Goal: Find specific page/section: Find specific page/section

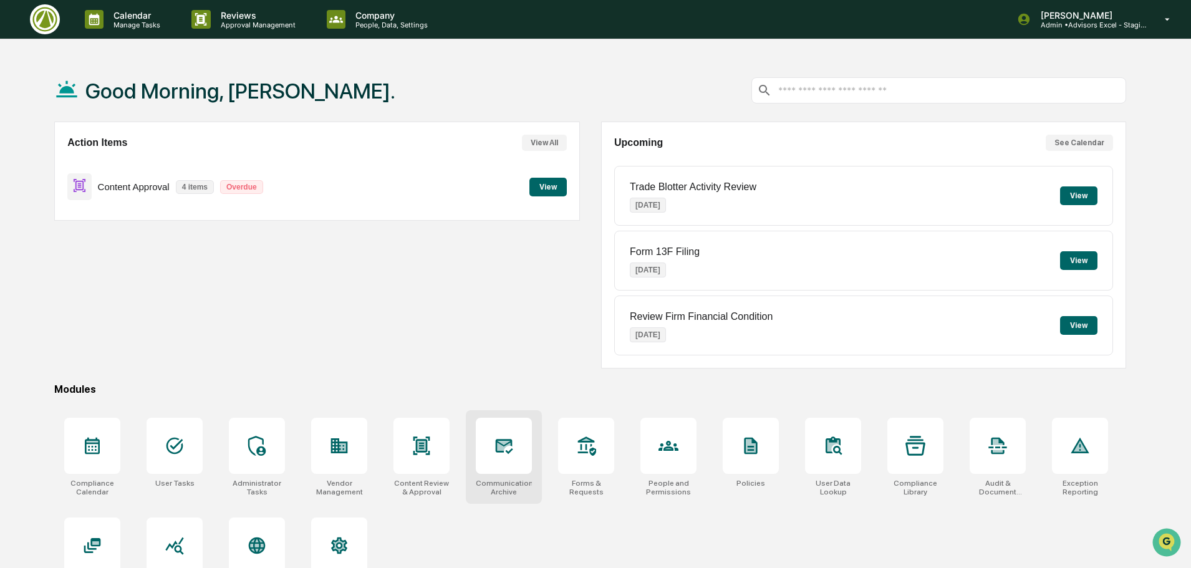
click at [506, 443] on icon at bounding box center [504, 446] width 13 height 10
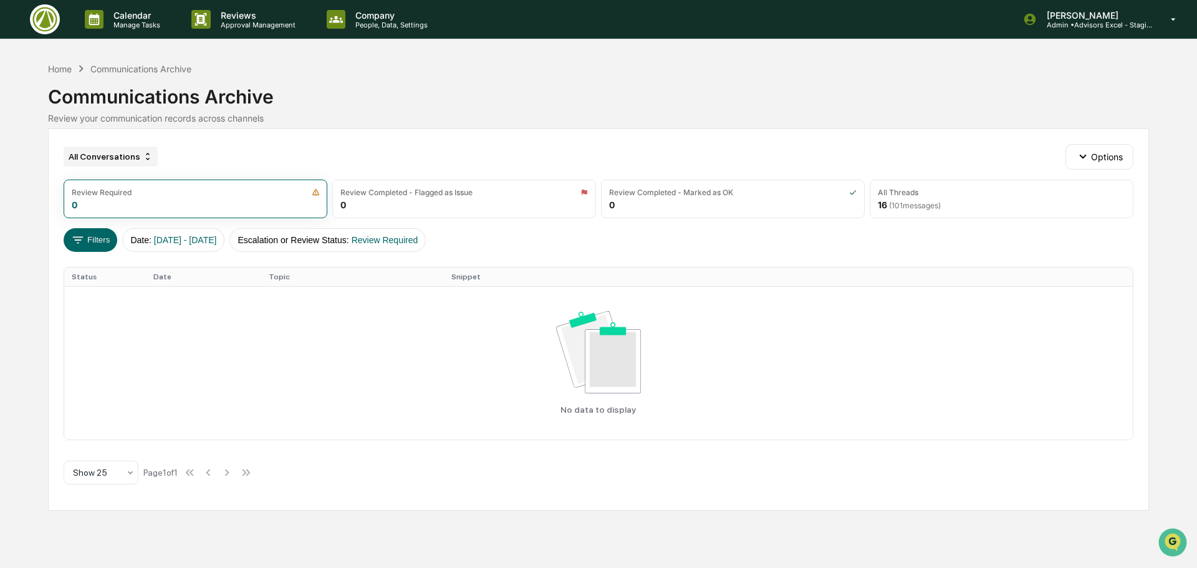
click at [130, 155] on div "All Conversations" at bounding box center [111, 157] width 94 height 20
click at [308, 149] on div "All Conversations Options" at bounding box center [599, 156] width 1070 height 25
click at [103, 236] on button "Filters" at bounding box center [91, 240] width 54 height 24
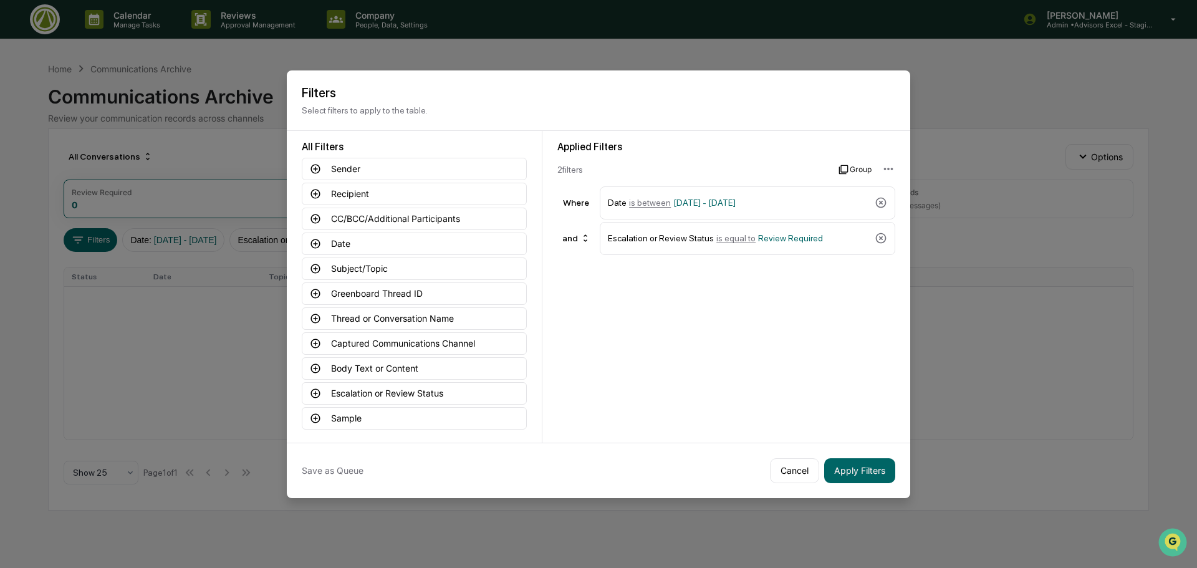
click at [859, 165] on button "Group" at bounding box center [855, 170] width 33 height 20
click at [668, 166] on button "Cancel" at bounding box center [640, 170] width 167 height 20
click at [892, 168] on html "Calendar Manage Tasks Reviews Approval Management Company People, Data, Setting…" at bounding box center [598, 284] width 1197 height 568
click at [793, 386] on html "Calendar Manage Tasks Reviews Approval Management Company People, Data, Setting…" at bounding box center [598, 284] width 1197 height 568
click at [316, 296] on icon at bounding box center [315, 293] width 11 height 11
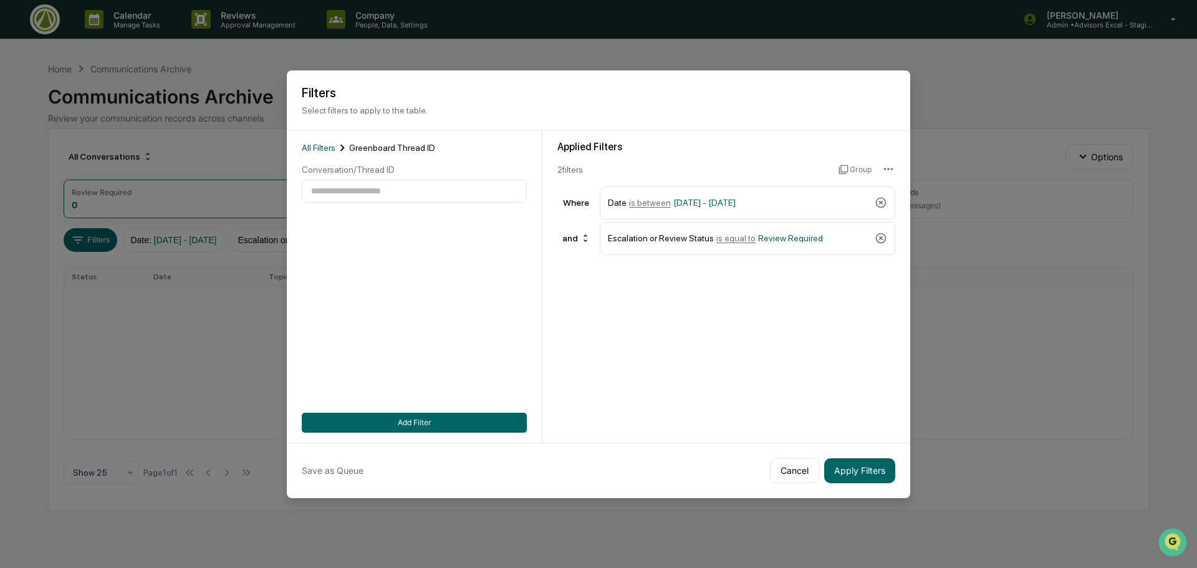
click at [326, 153] on div "All Filters Greenboard Thread ID" at bounding box center [414, 148] width 225 height 14
click at [322, 146] on span "All Filters" at bounding box center [319, 148] width 34 height 10
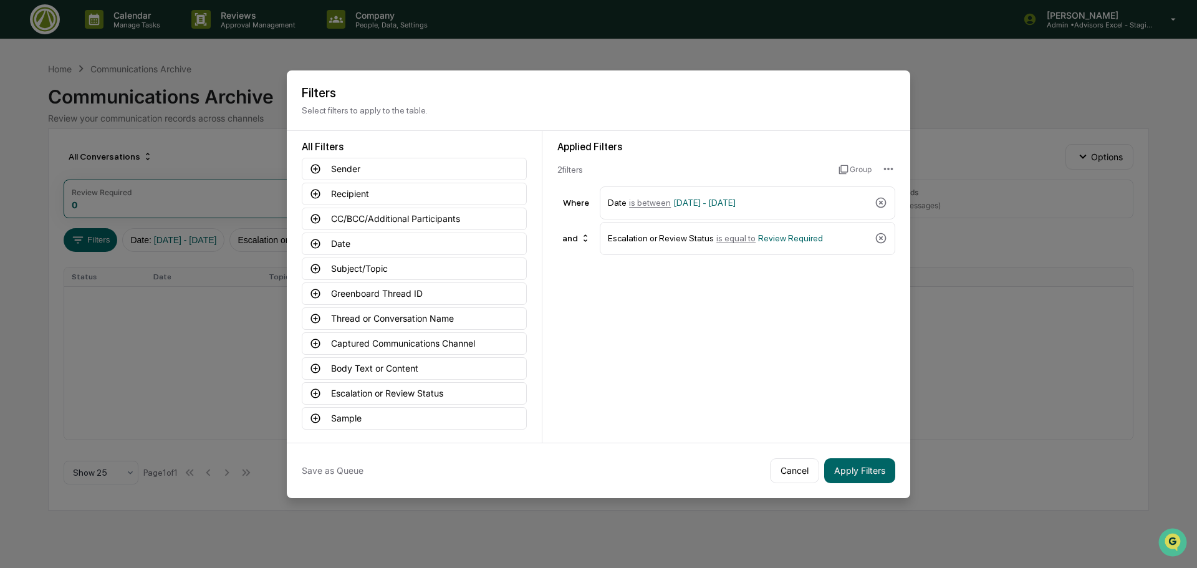
click at [760, 307] on div "Applied Filters 2 filter s Group Where Date is between 01/01/2024 - 12/31/2025 …" at bounding box center [727, 287] width 368 height 312
click at [317, 342] on icon at bounding box center [315, 343] width 11 height 11
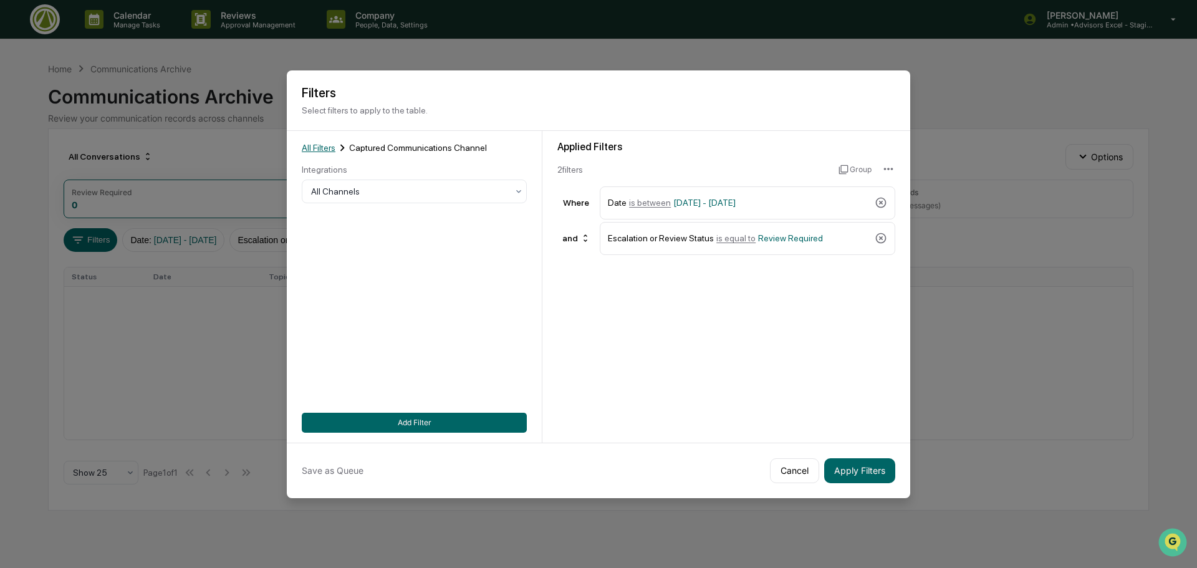
click at [325, 149] on span "All Filters" at bounding box center [319, 148] width 34 height 10
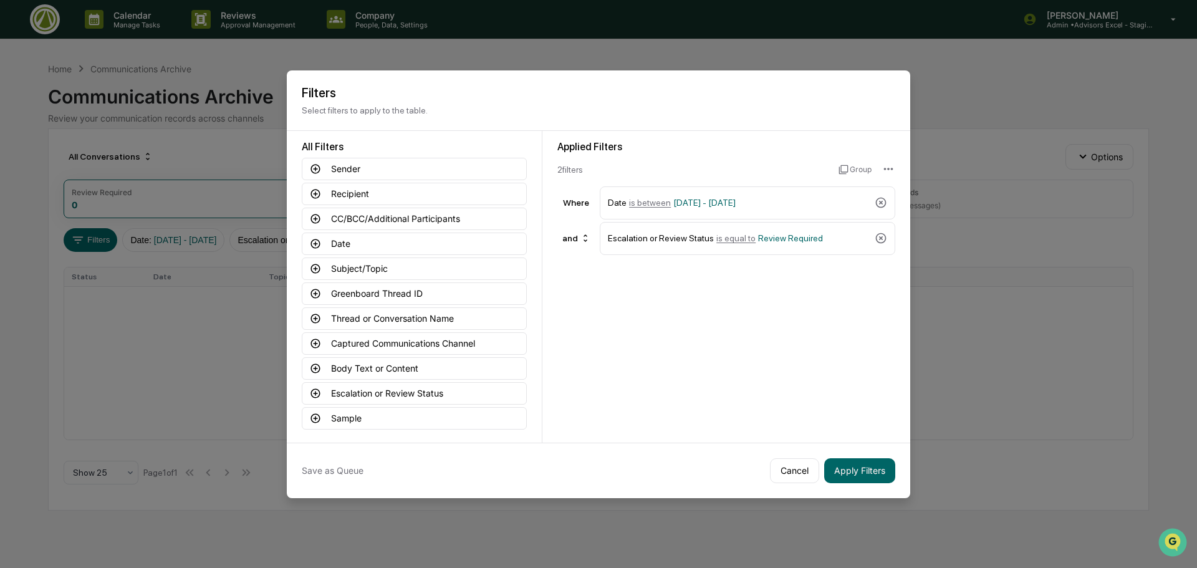
click at [773, 389] on div "Applied Filters 2 filter s Group Where Date is between 01/01/2024 - 12/31/2025 …" at bounding box center [727, 287] width 368 height 312
click at [792, 473] on button "Cancel" at bounding box center [794, 470] width 49 height 25
